Goal: Information Seeking & Learning: Learn about a topic

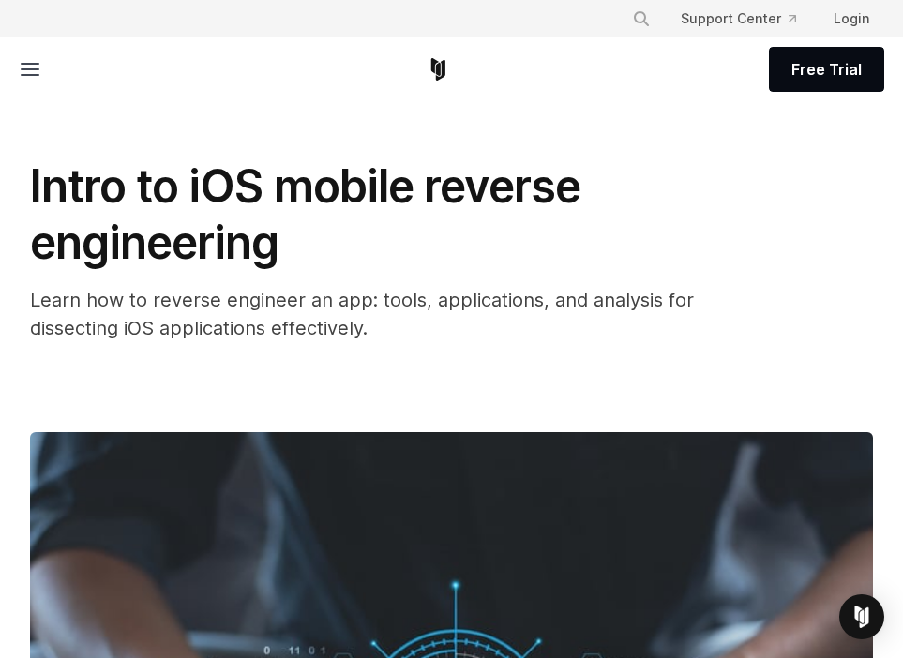
drag, startPoint x: 52, startPoint y: 52, endPoint x: 64, endPoint y: 75, distance: 26.0
click at [64, 75] on div "Free Trial" at bounding box center [451, 69] width 865 height 64
drag, startPoint x: 85, startPoint y: 68, endPoint x: 271, endPoint y: 180, distance: 216.5
click at [569, 157] on div "Intro to iOS mobile reverse engineering Learn how to reverse engineer an app: t…" at bounding box center [451, 576] width 903 height 1016
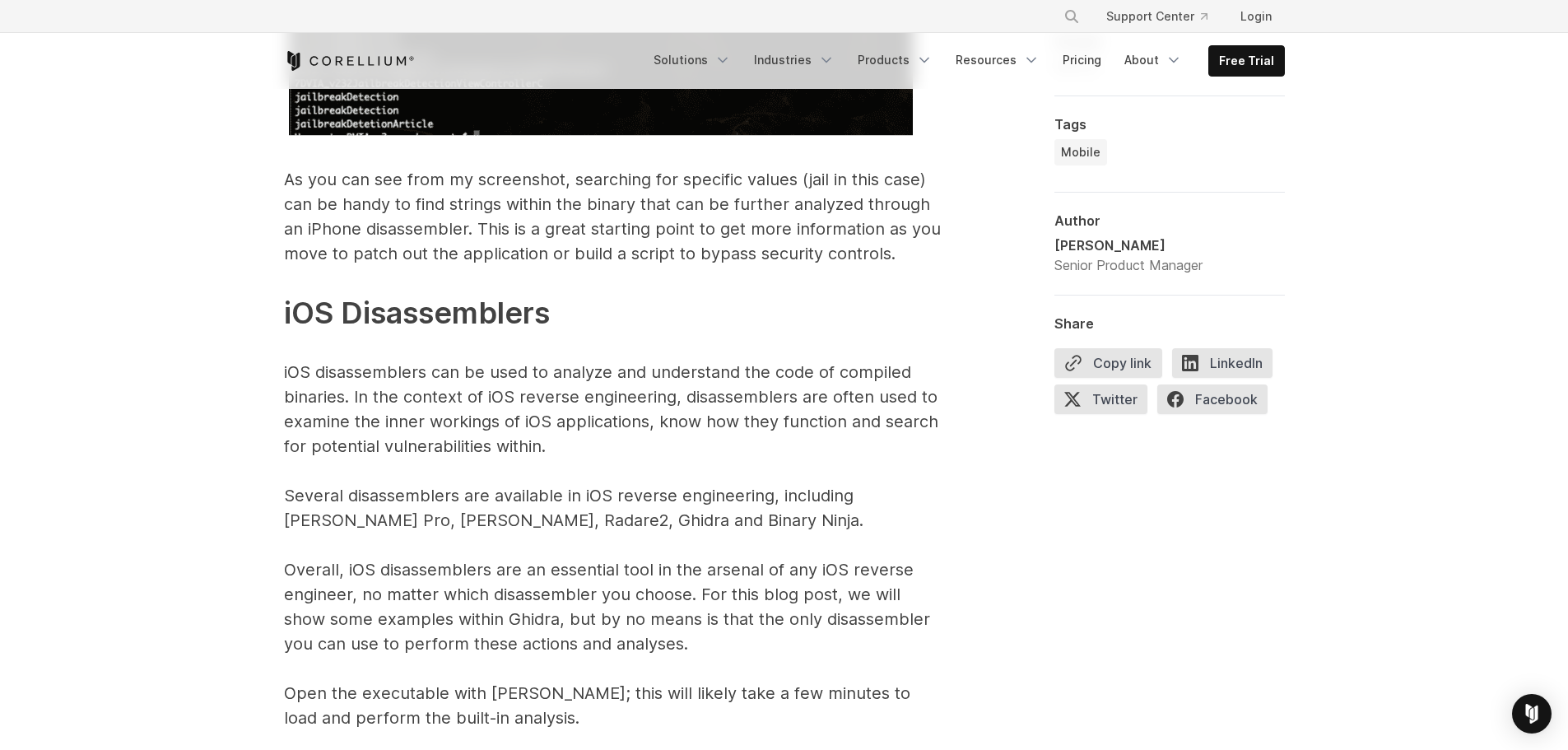
scroll to position [7738, 0]
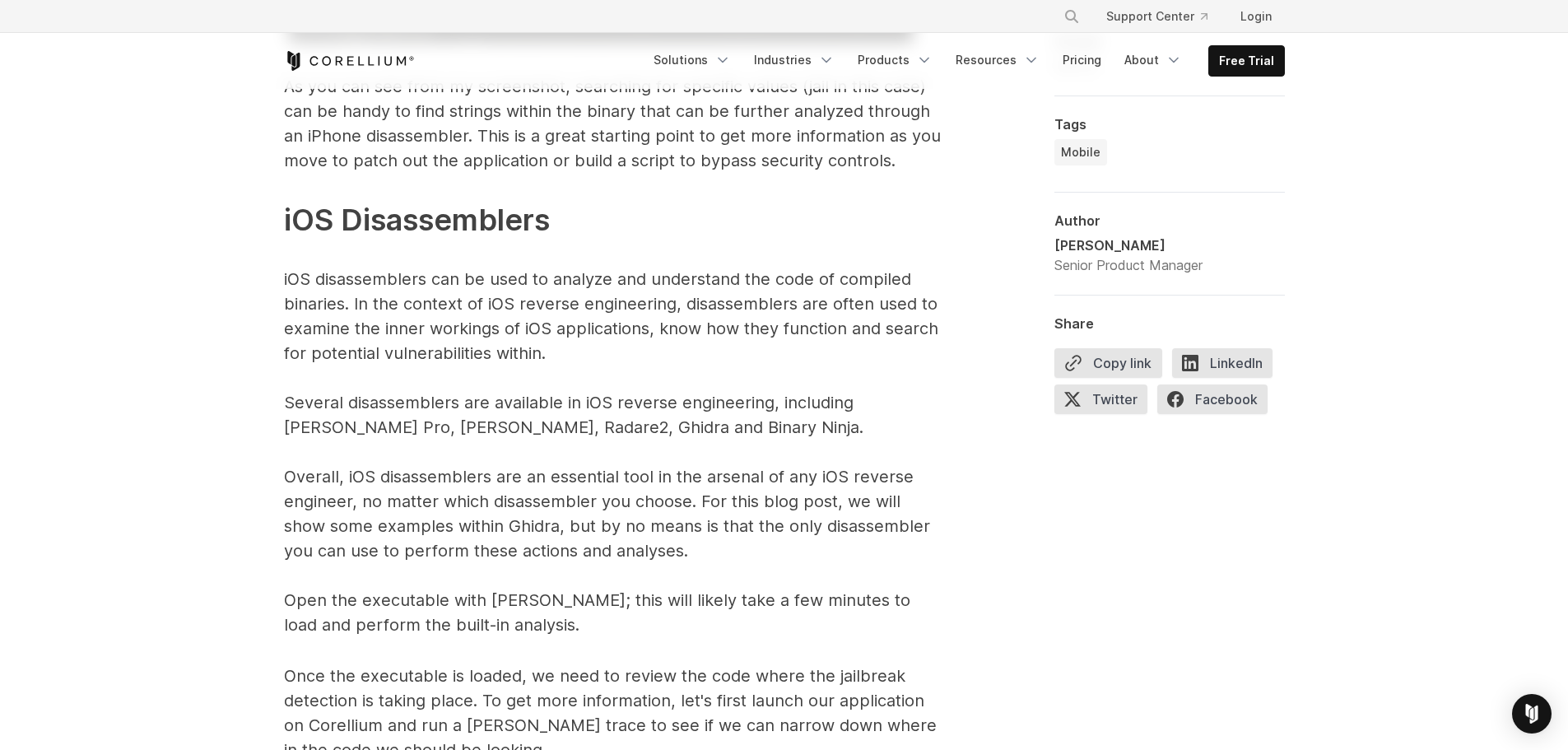
click at [380, 429] on p "The above command, as an example, will search for the word “jail” within the DV…" at bounding box center [613, 130] width 658 height 1014
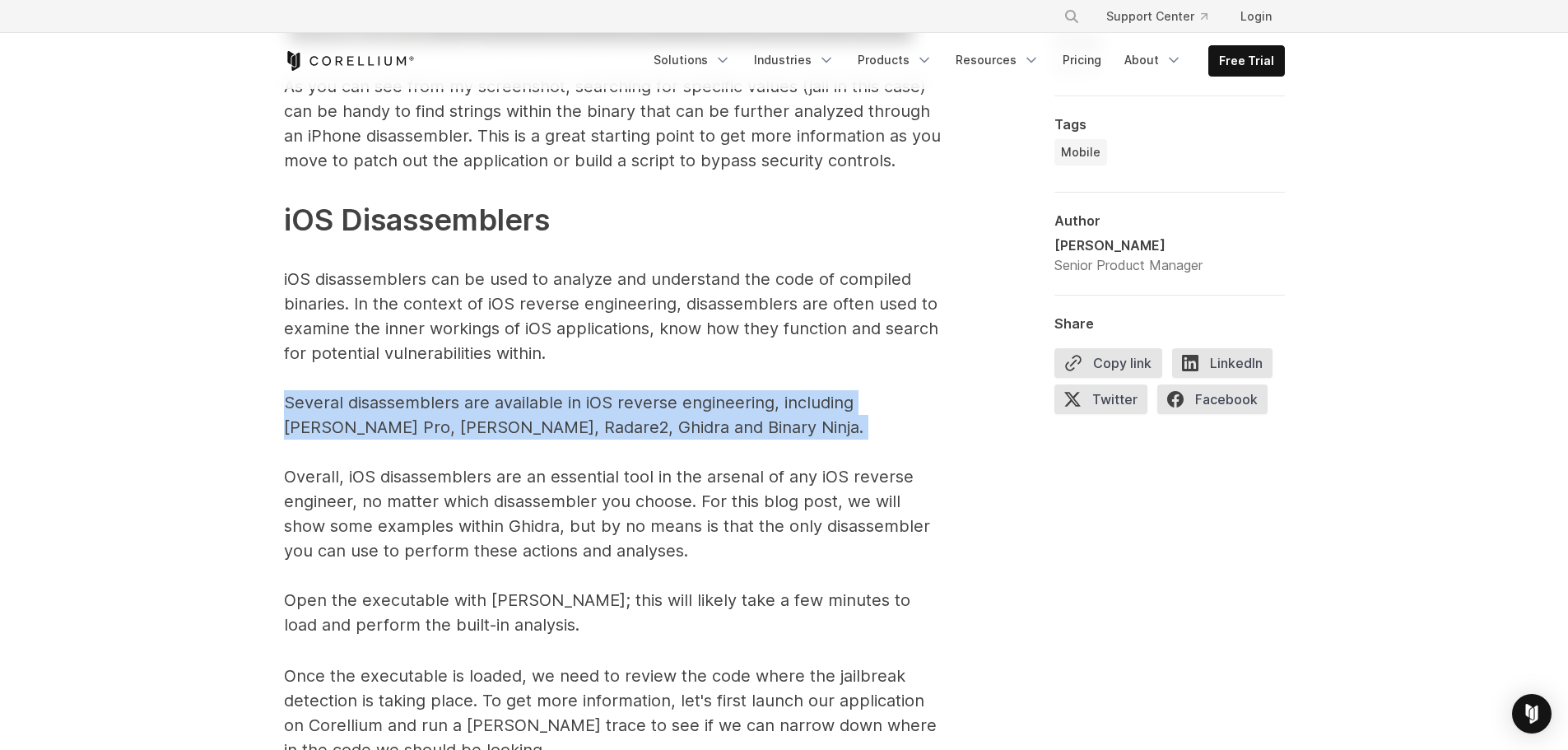
click at [380, 429] on p "The above command, as an example, will search for the word “jail” within the DV…" at bounding box center [613, 130] width 658 height 1014
click at [603, 436] on p "The above command, as an example, will search for the word “jail” within the DV…" at bounding box center [613, 130] width 658 height 1014
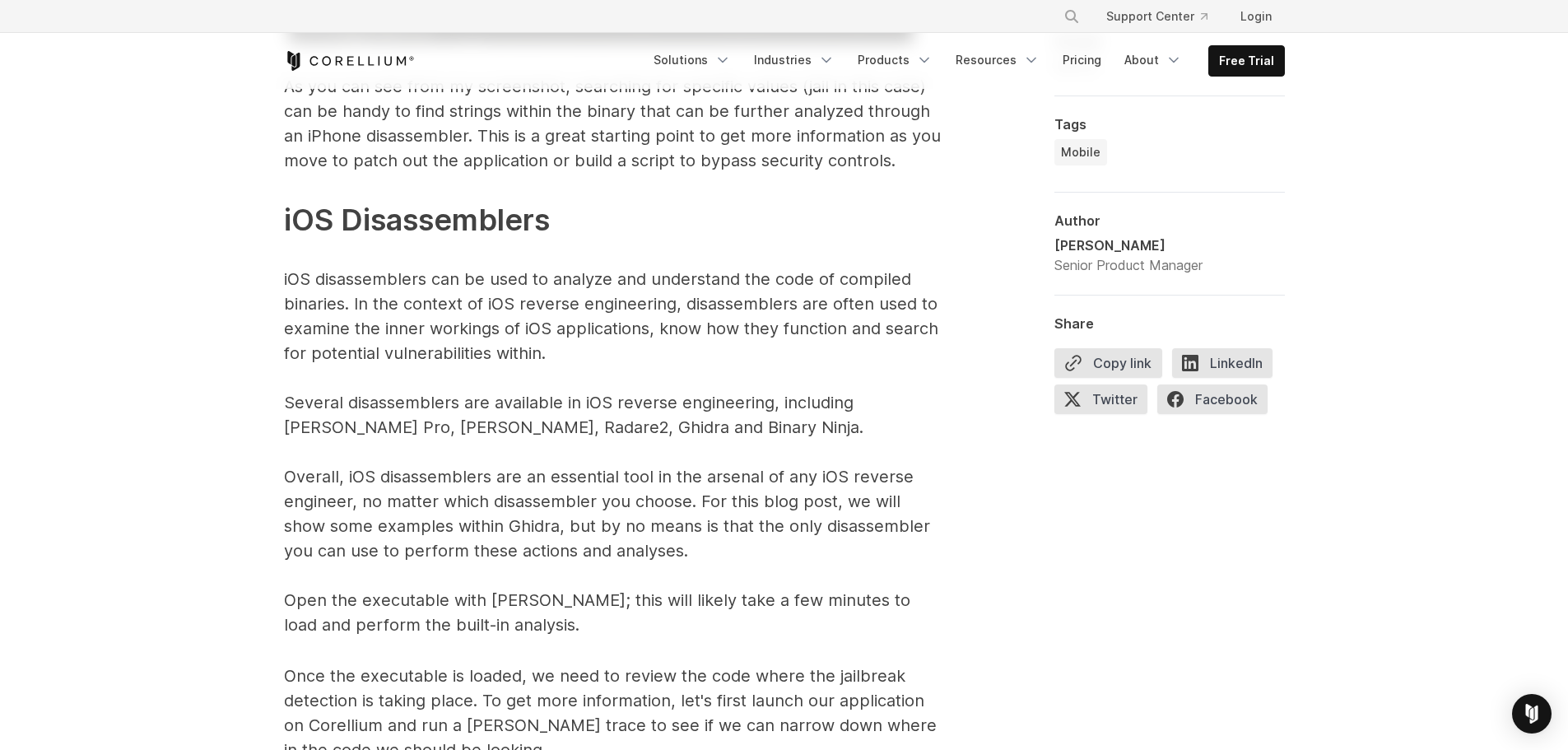
click at [573, 431] on p "The above command, as an example, will search for the word “jail” within the DV…" at bounding box center [613, 130] width 658 height 1014
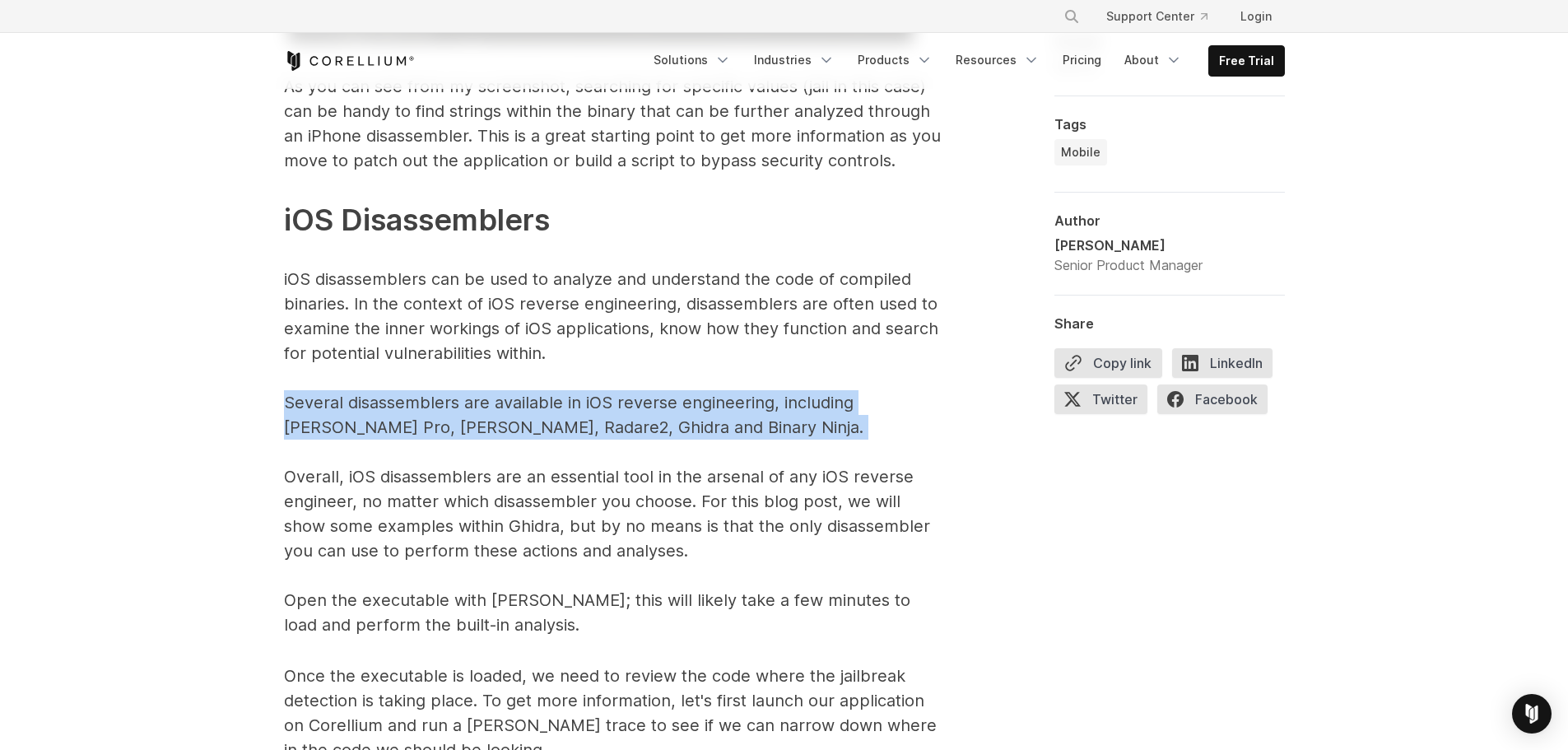
click at [573, 431] on p "The above command, as an example, will search for the word “jail” within the DV…" at bounding box center [613, 130] width 658 height 1014
click at [650, 437] on p "The above command, as an example, will search for the word “jail” within the DV…" at bounding box center [613, 130] width 658 height 1014
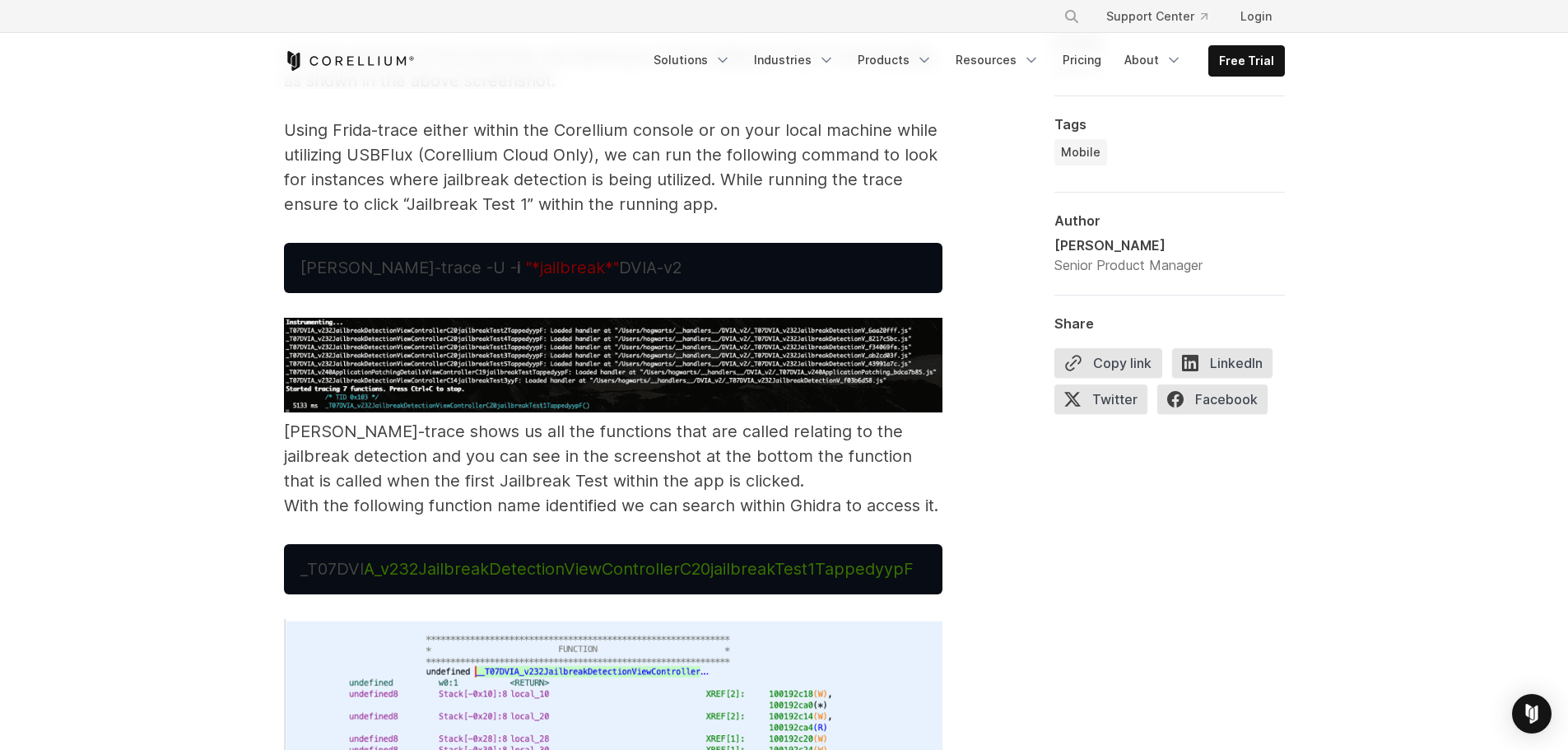
scroll to position [9220, 0]
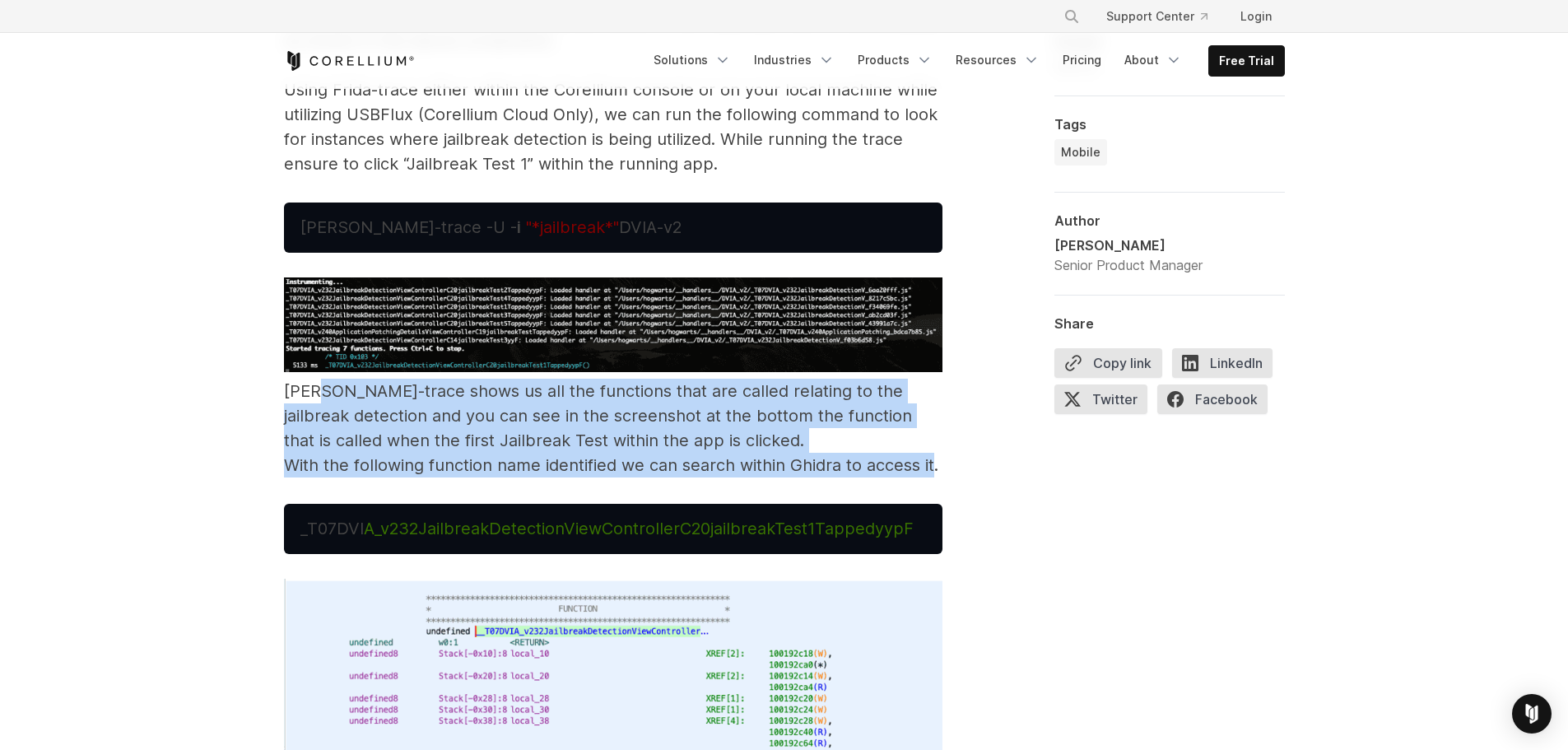
drag, startPoint x: 318, startPoint y: 386, endPoint x: 933, endPoint y: 465, distance: 620.1
click at [792, 465] on p "Frida-trace shows us all the functions that are called relating to the jailbrea…" at bounding box center [613, 378] width 658 height 200
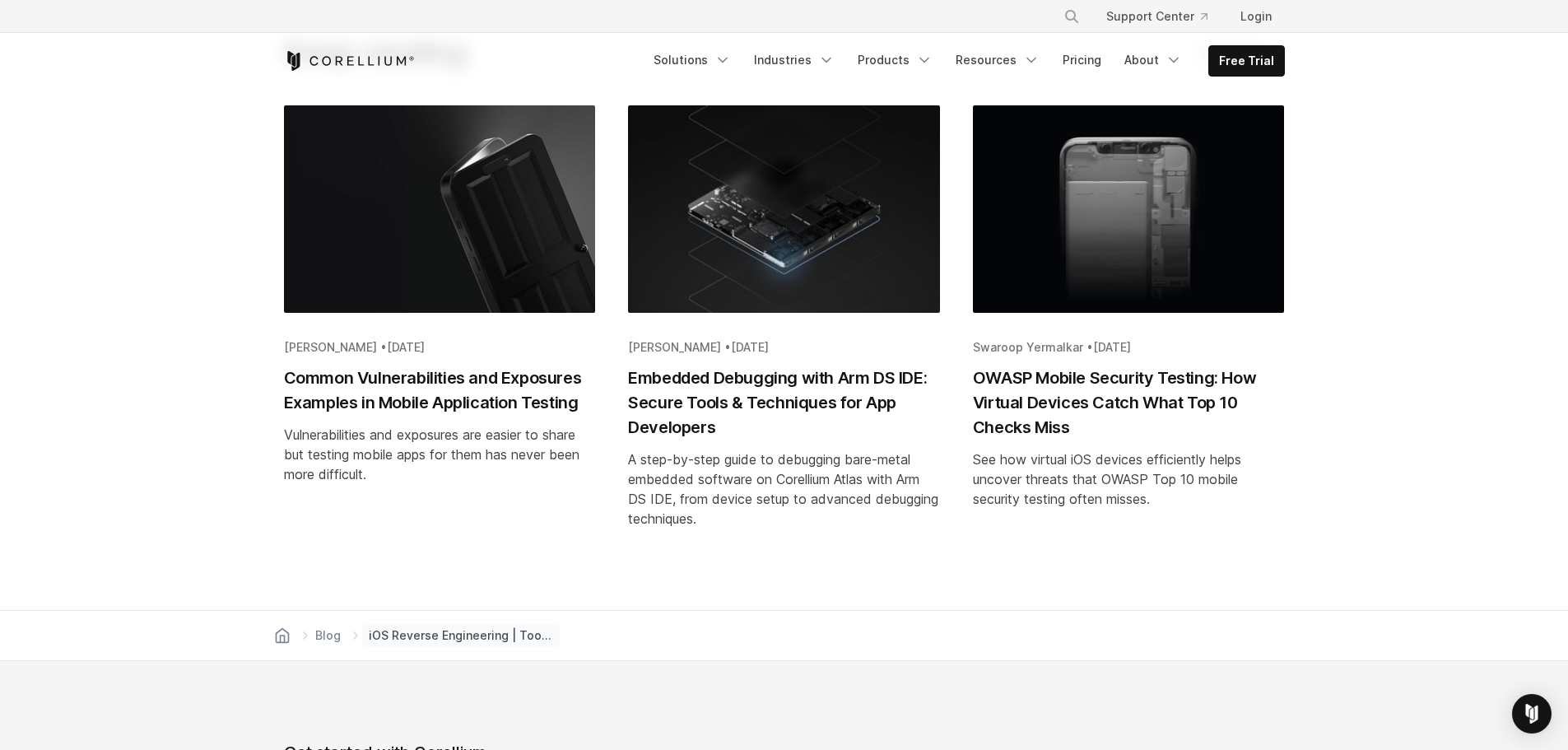
scroll to position [11525, 0]
